Goal: Transaction & Acquisition: Obtain resource

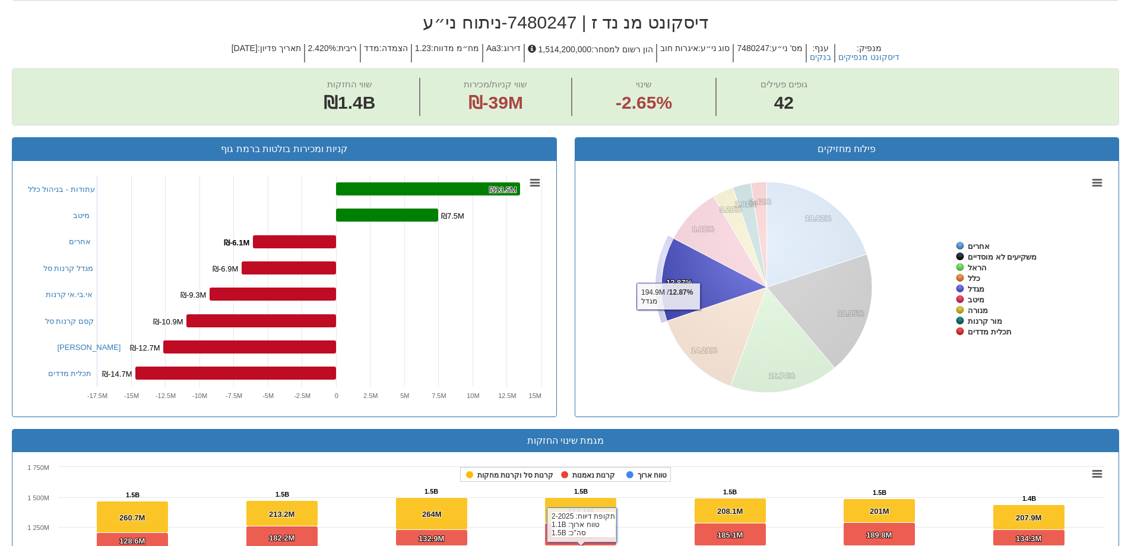
scroll to position [19, 0]
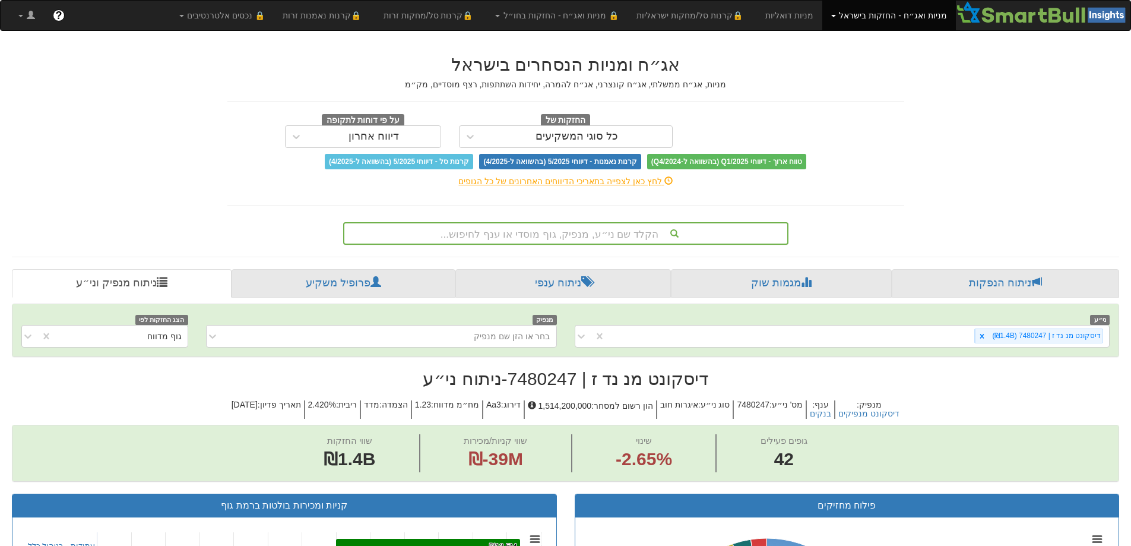
click at [558, 228] on div "הקלד שם ני״ע, מנפיק, גוף מוסדי או ענף לחיפוש..." at bounding box center [565, 233] width 443 height 20
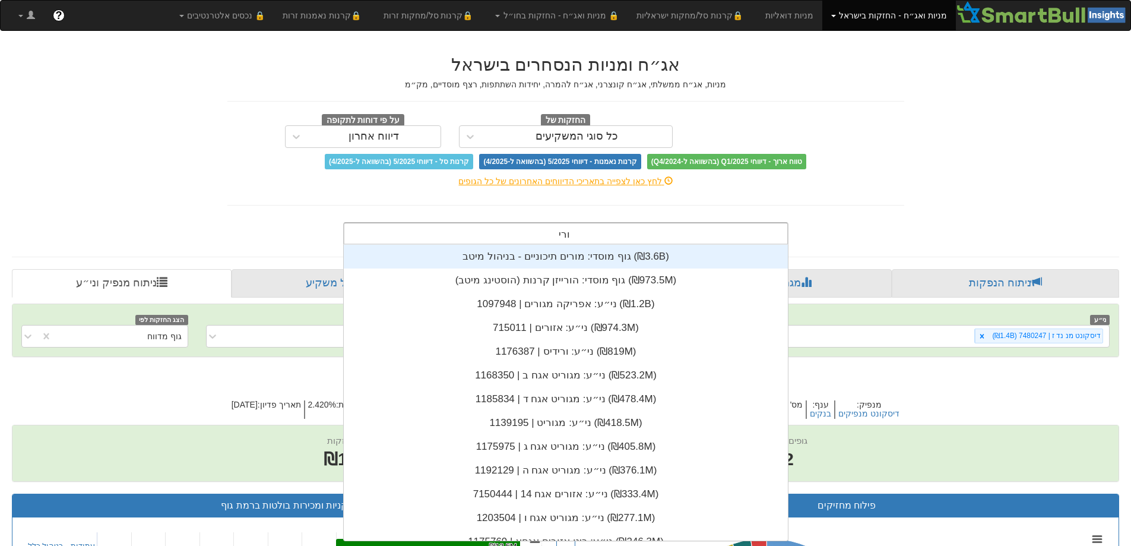
scroll to position [48, 0]
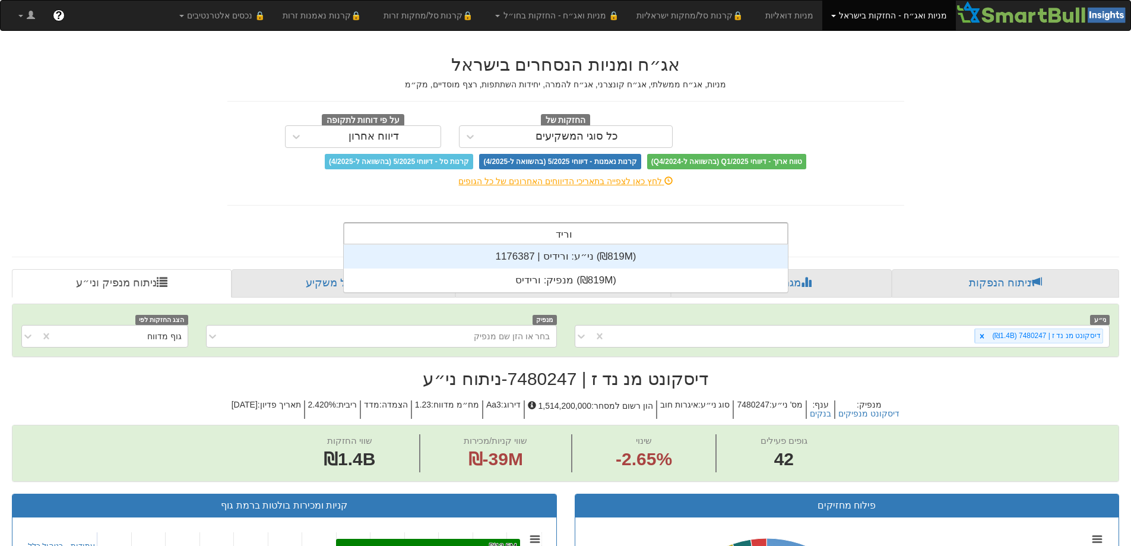
type input "ורידי"
click at [572, 255] on div "ני״ע: ‏ורידיס | 1176387 ‎(₪819M)‎" at bounding box center [566, 257] width 444 height 24
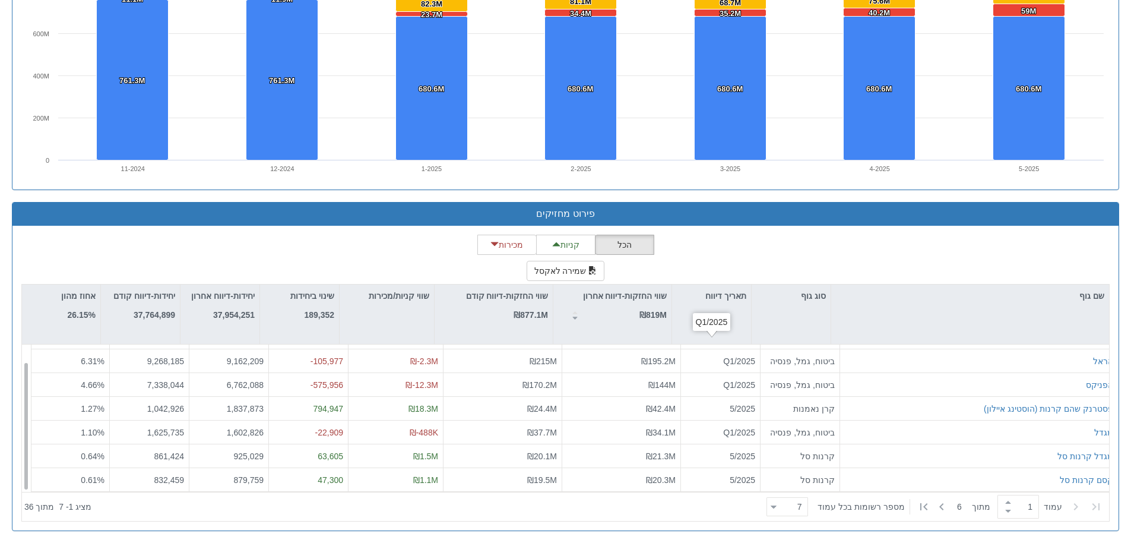
scroll to position [19, 0]
click at [582, 268] on button "שמירה לאקסל" at bounding box center [566, 271] width 78 height 20
click at [570, 277] on button "שמירה לאקסל" at bounding box center [566, 271] width 78 height 20
